Goal: Information Seeking & Learning: Learn about a topic

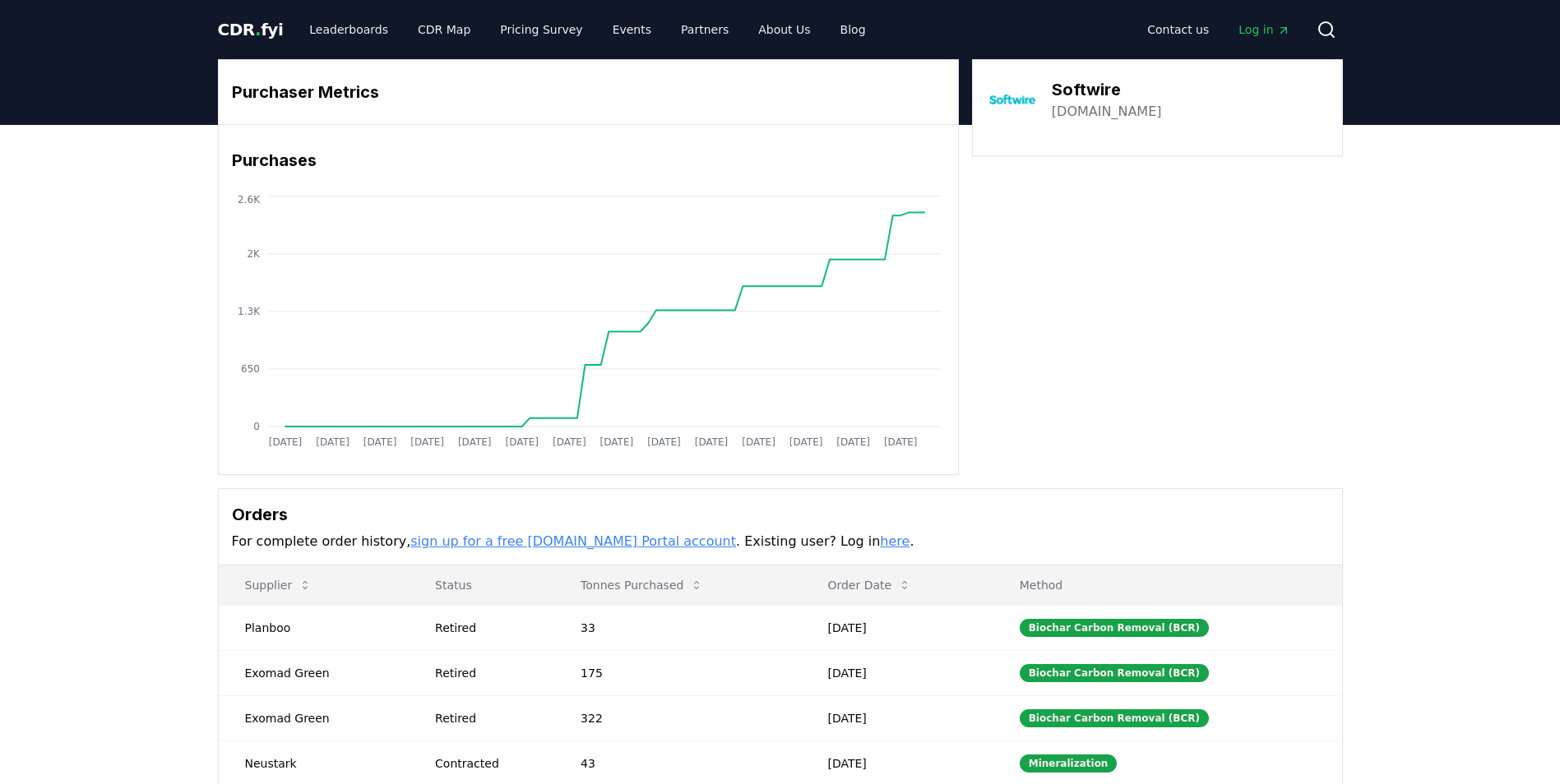
click at [269, 36] on span "CDR . fyi" at bounding box center [251, 29] width 66 height 19
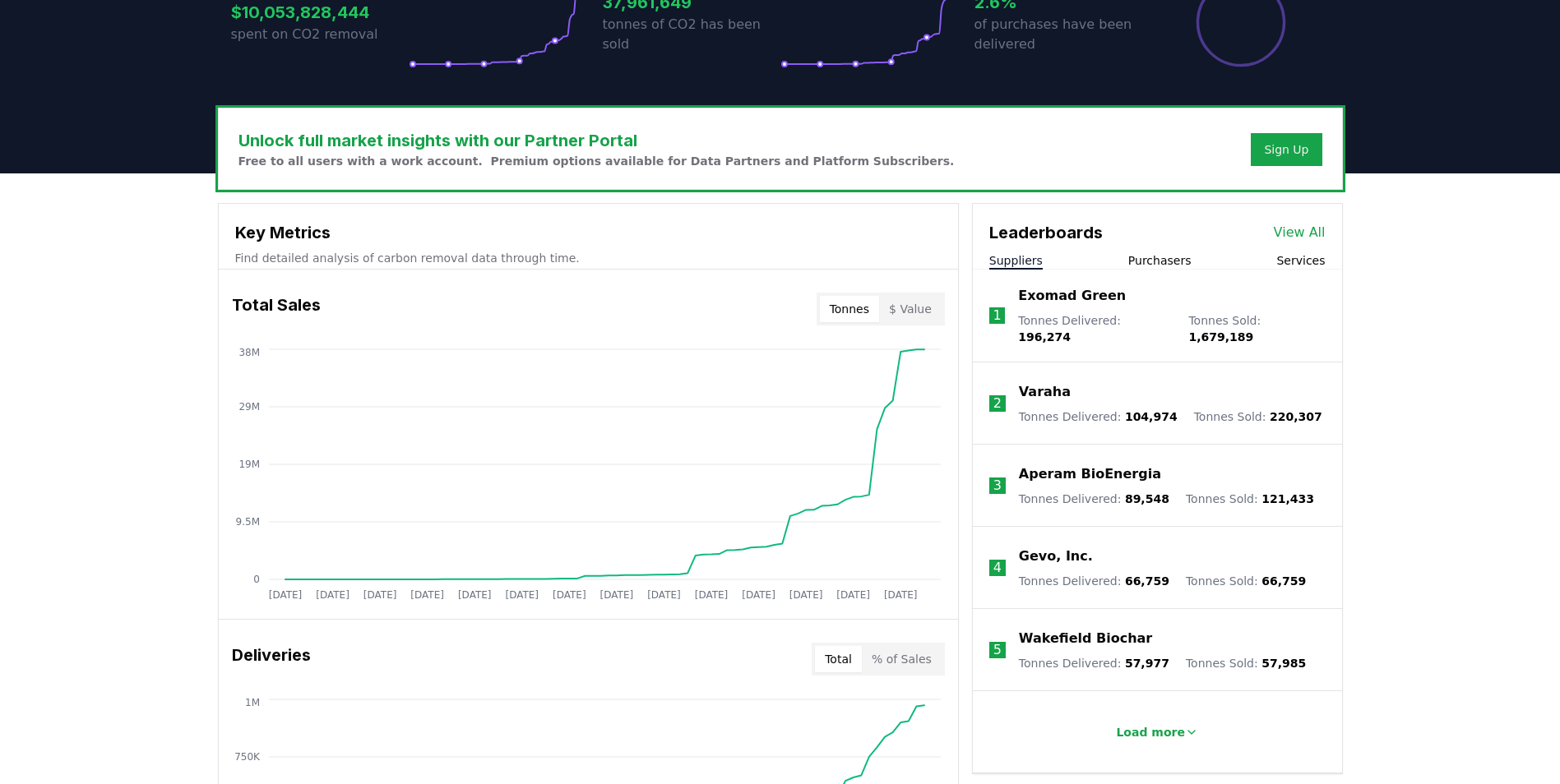
scroll to position [493, 0]
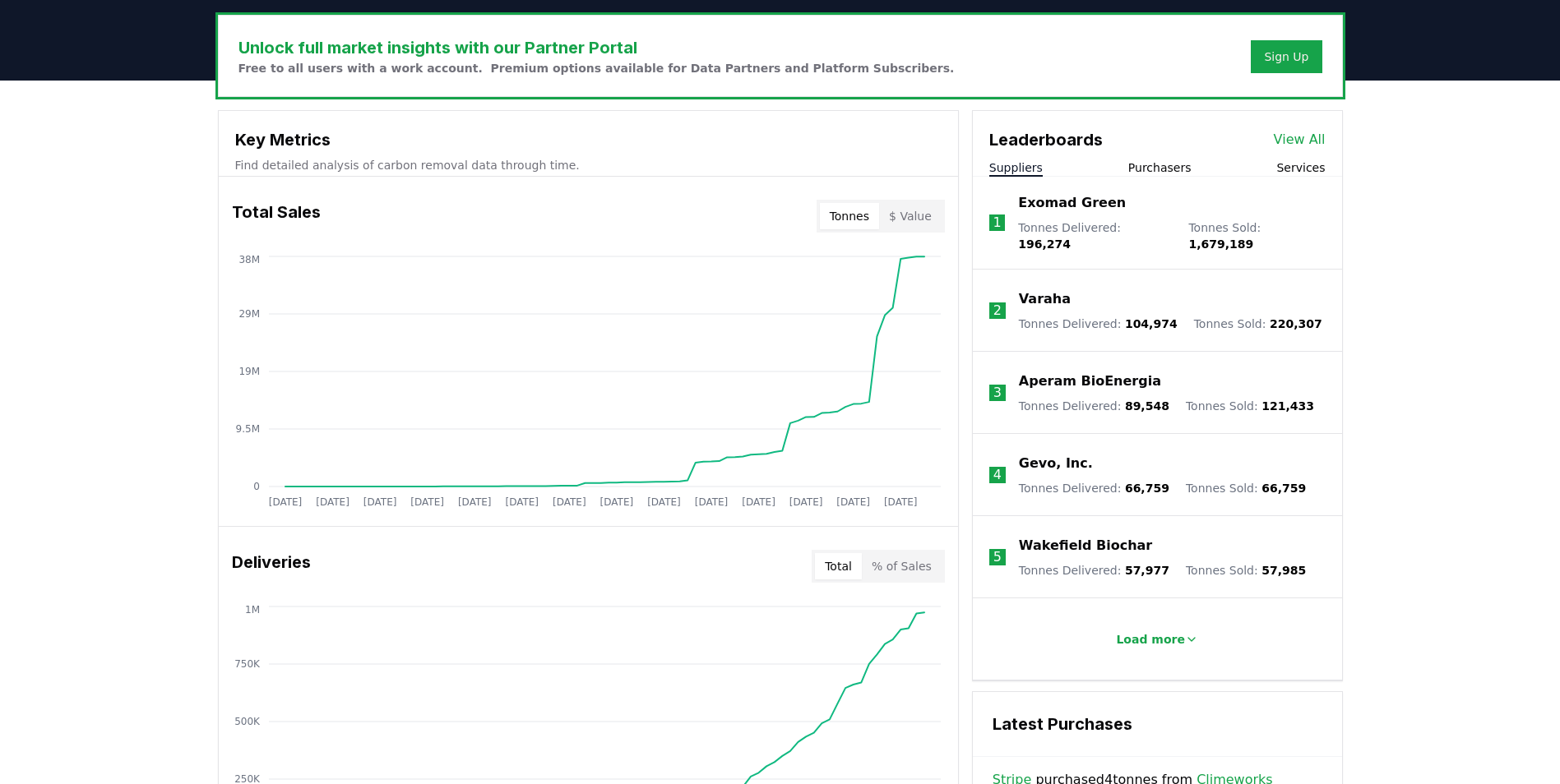
click at [1185, 166] on button "Purchasers" at bounding box center [1160, 168] width 63 height 16
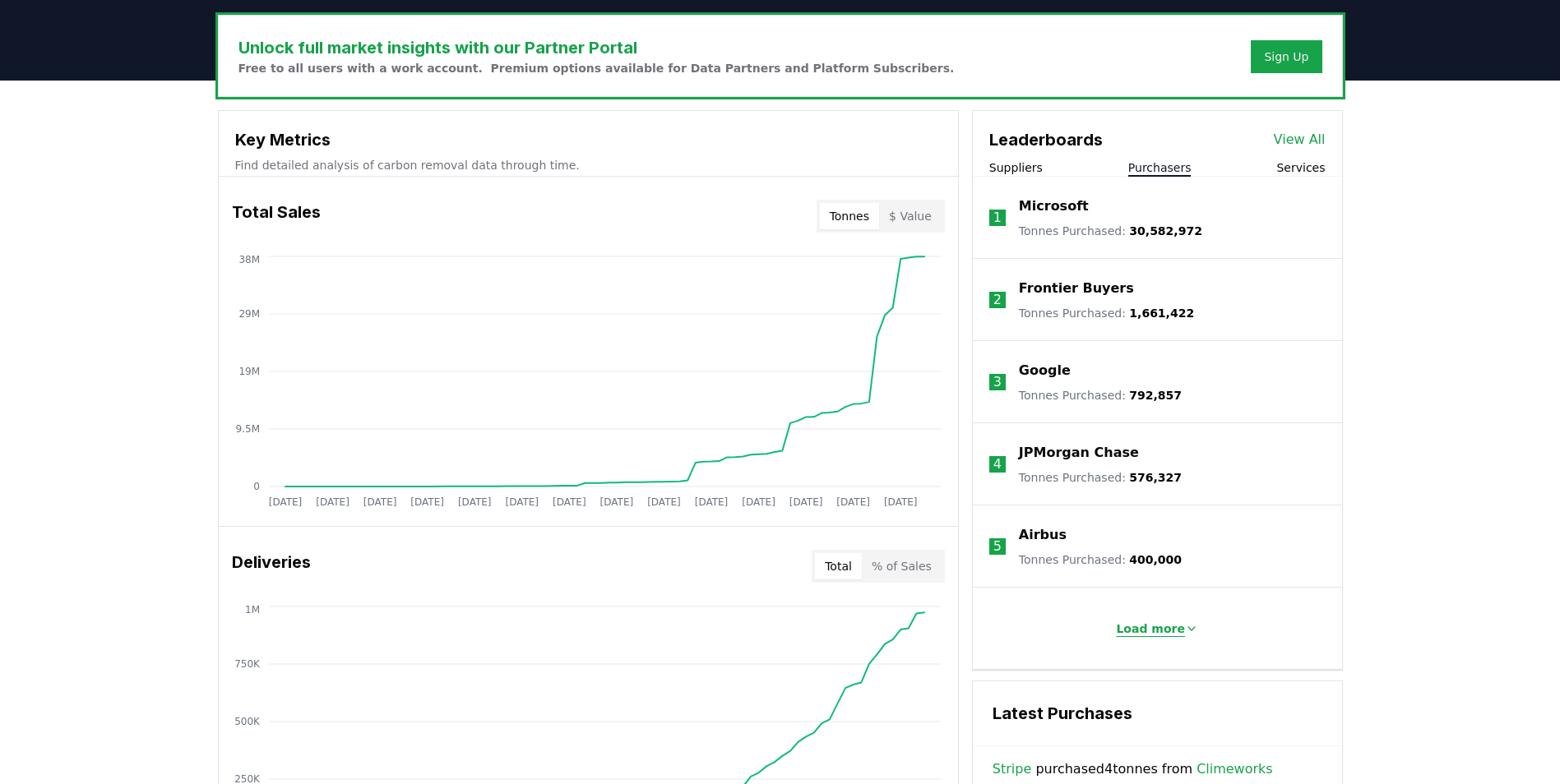
click at [1149, 640] on button "Load more" at bounding box center [1158, 629] width 109 height 33
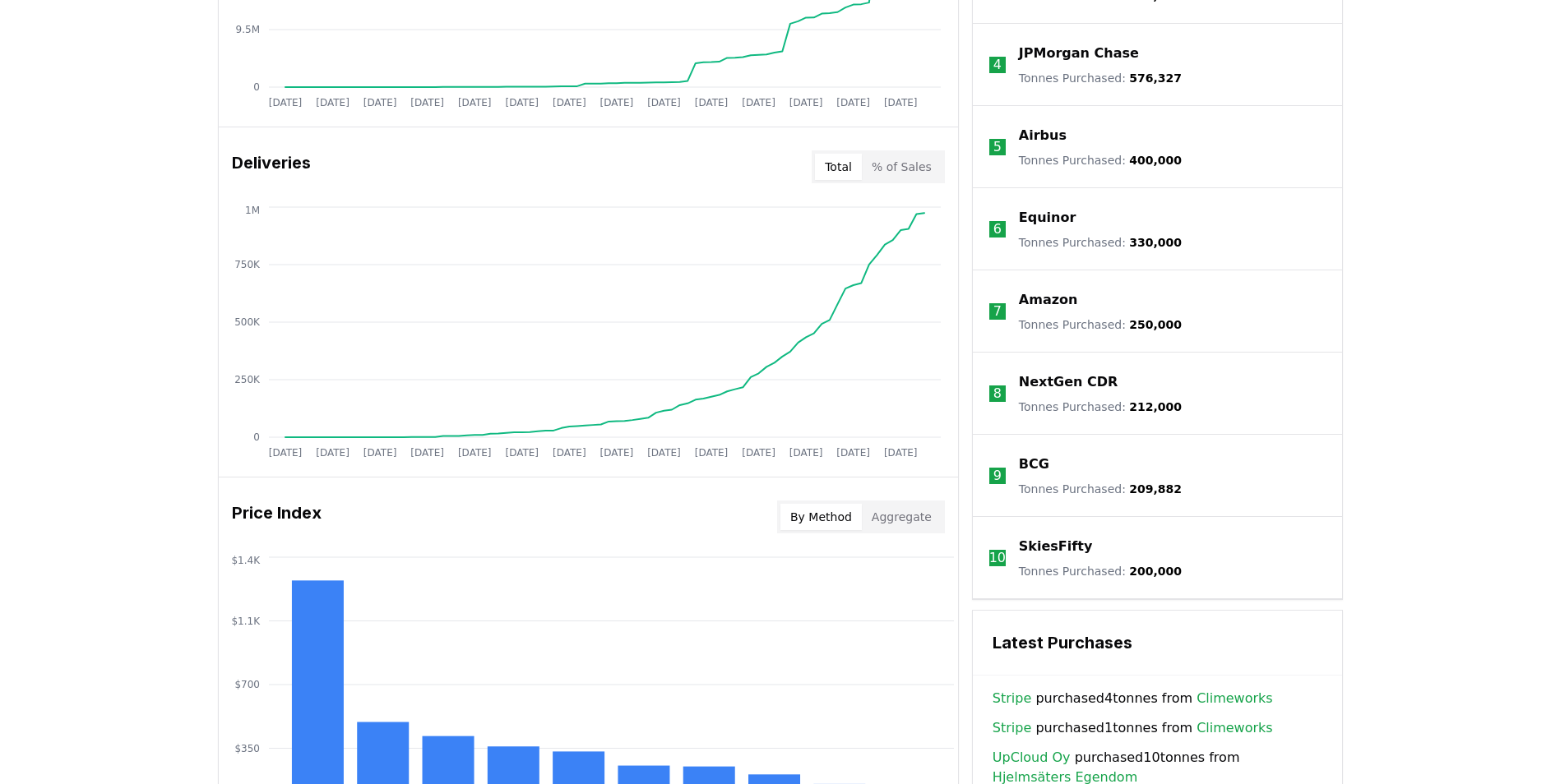
scroll to position [904, 0]
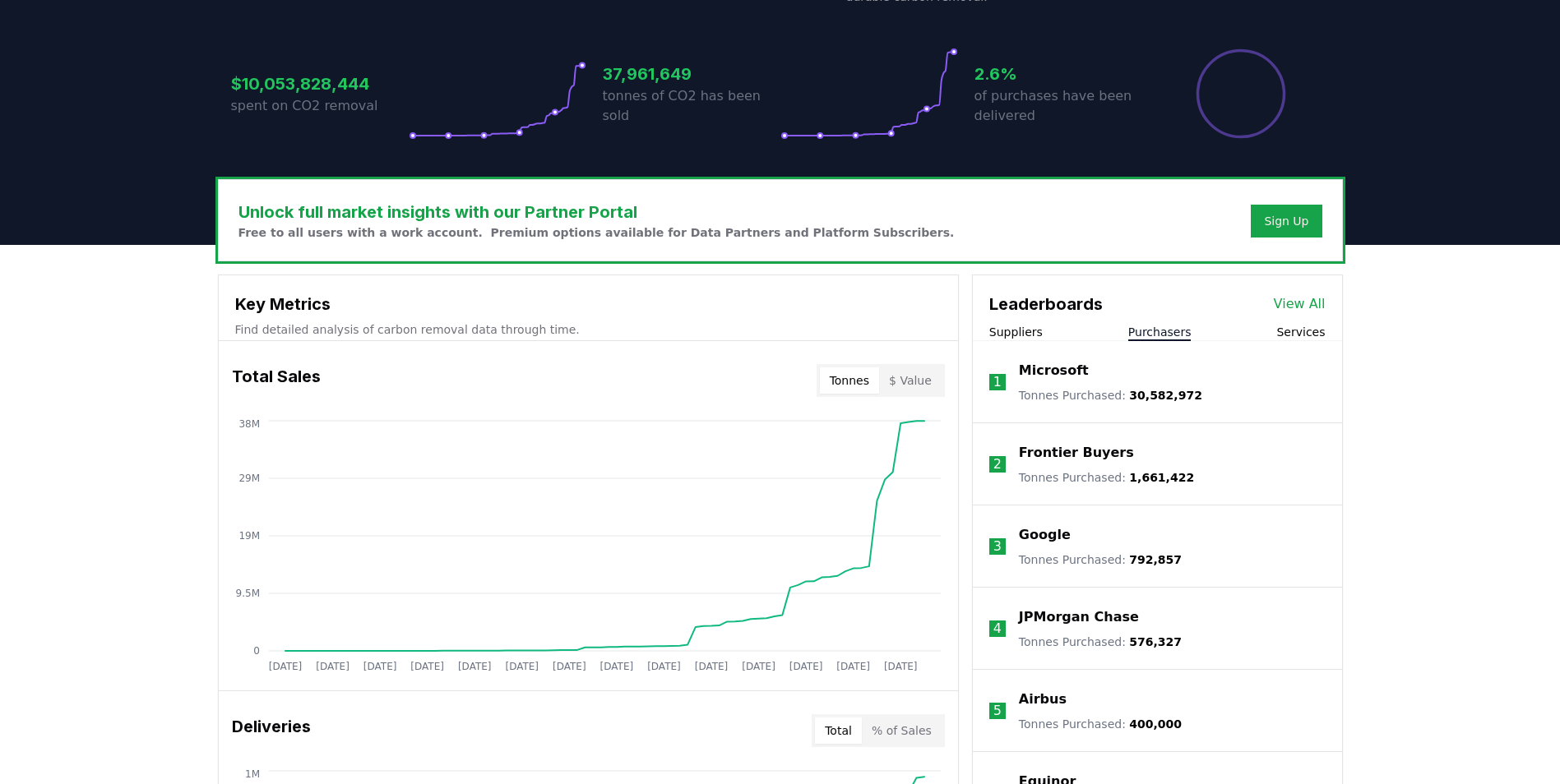
click at [1299, 306] on link "View All" at bounding box center [1299, 304] width 51 height 19
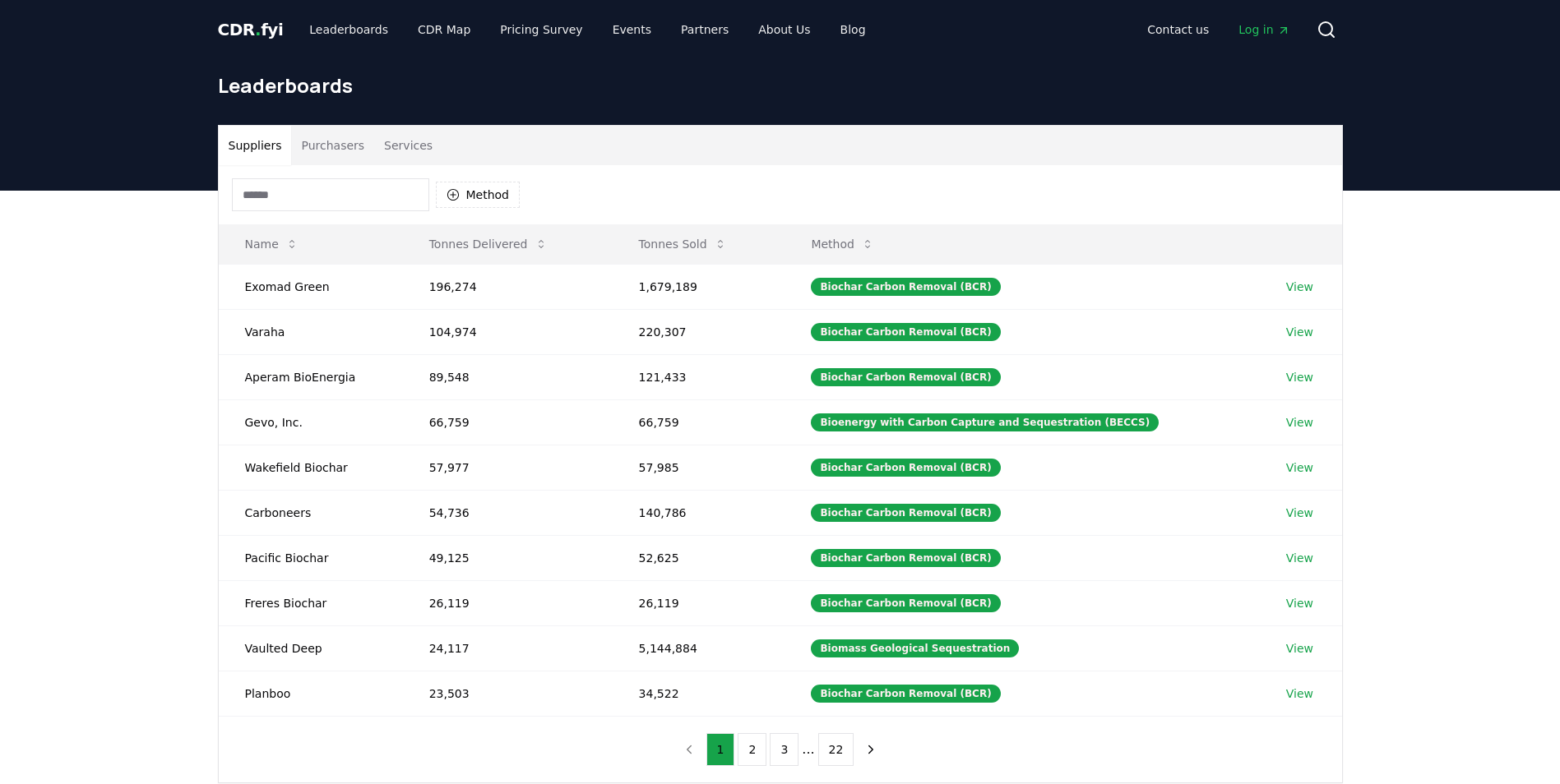
click at [332, 137] on button "Purchasers" at bounding box center [333, 145] width 83 height 40
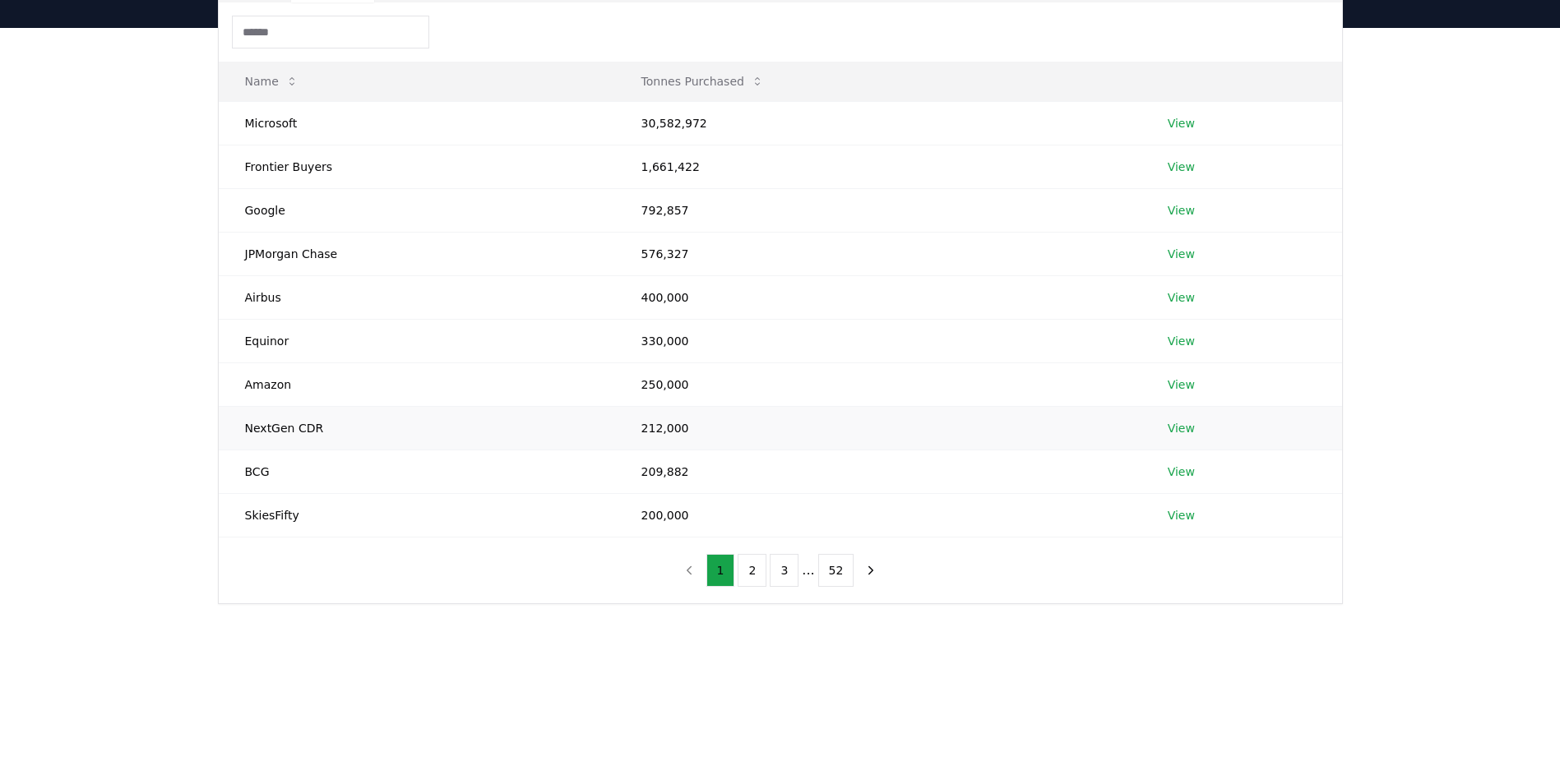
scroll to position [165, 0]
click at [754, 567] on button "2" at bounding box center [752, 569] width 29 height 33
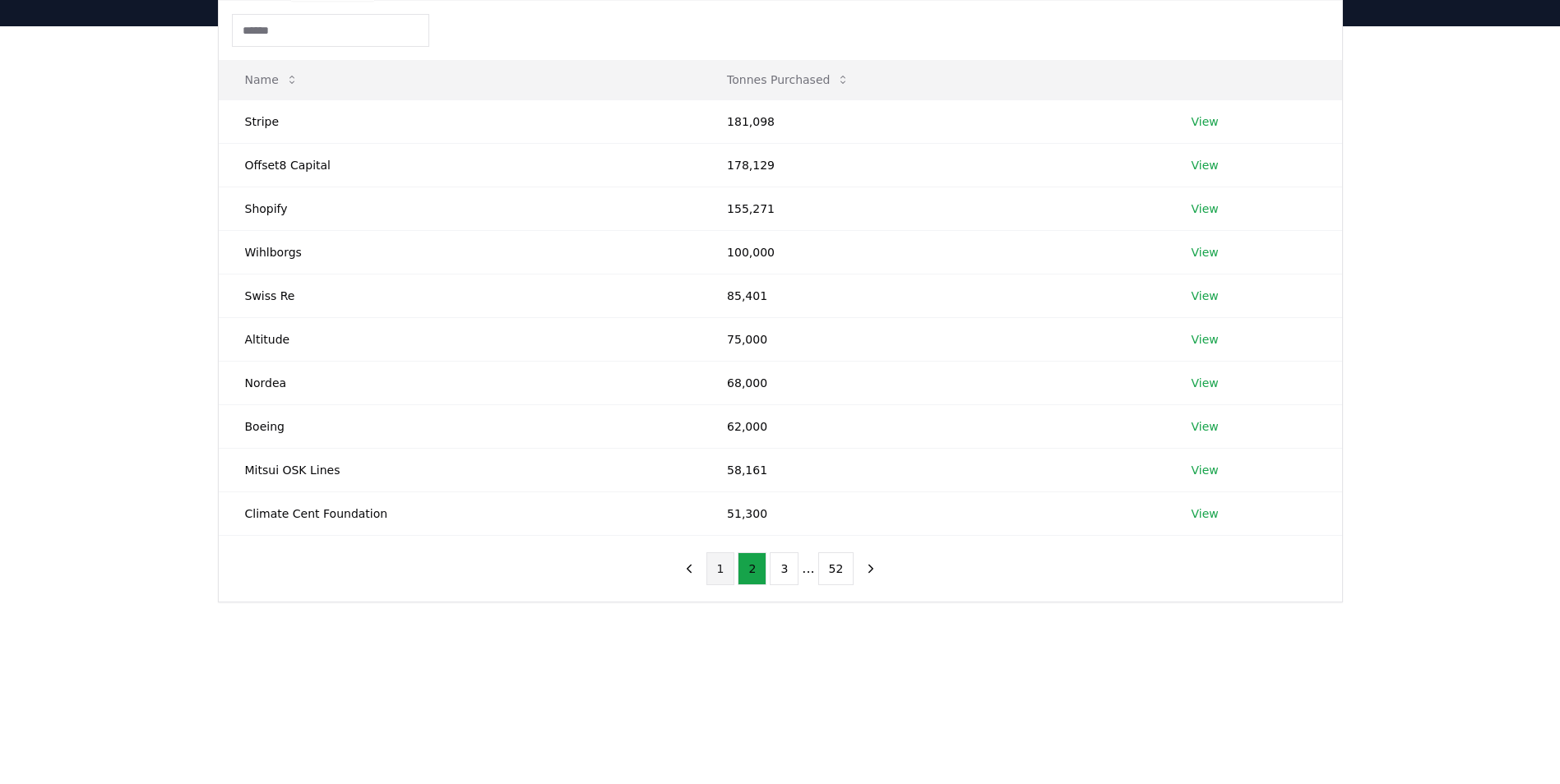
click at [720, 569] on button "1" at bounding box center [721, 569] width 29 height 33
